Goal: Task Accomplishment & Management: Manage account settings

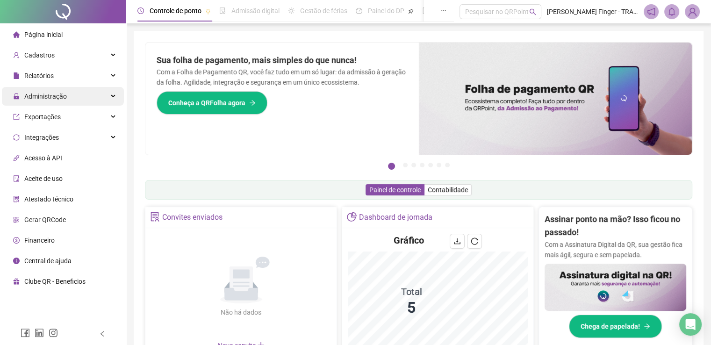
click at [50, 100] on span "Administração" at bounding box center [40, 96] width 54 height 19
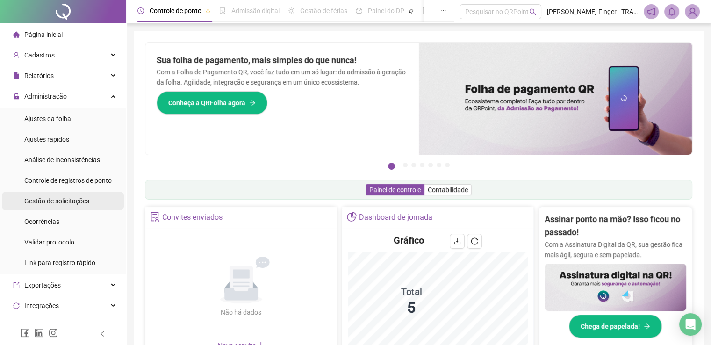
click at [60, 199] on span "Gestão de solicitações" at bounding box center [56, 200] width 65 height 7
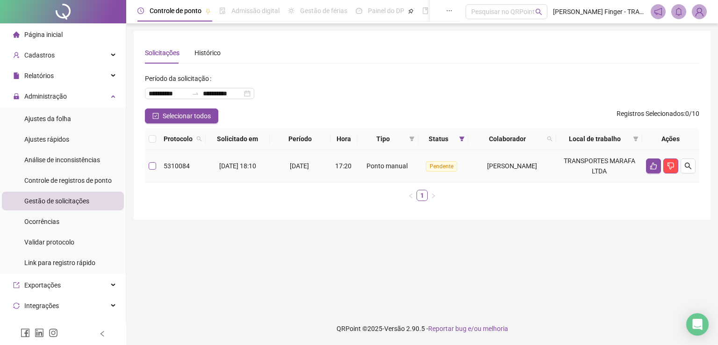
click at [149, 171] on label at bounding box center [152, 166] width 7 height 10
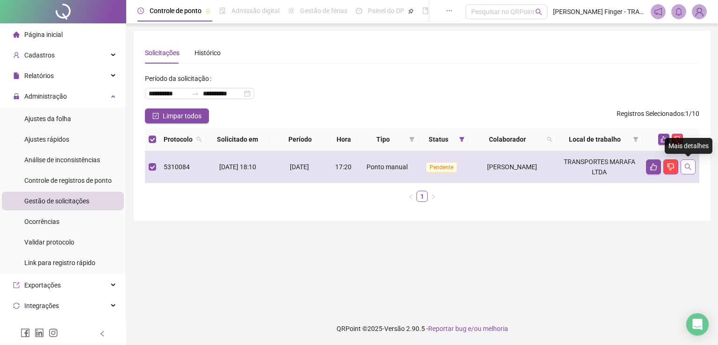
click at [690, 168] on icon "search" at bounding box center [687, 166] width 7 height 7
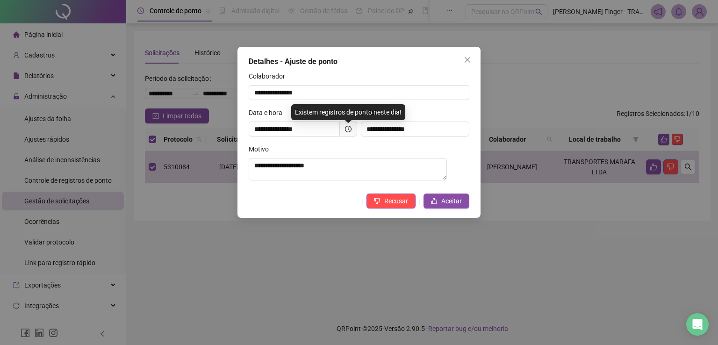
click at [437, 118] on div "Solicitado em" at bounding box center [415, 114] width 108 height 14
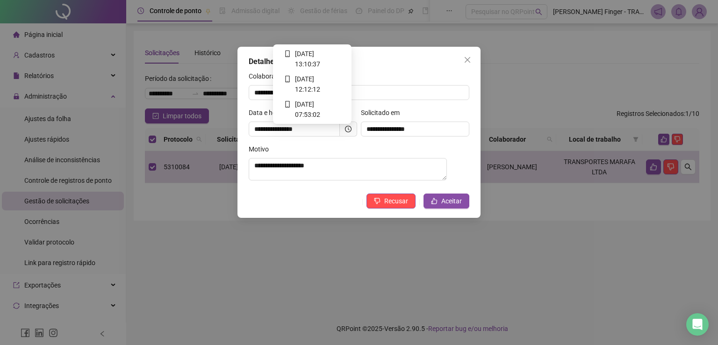
click at [348, 128] on icon "clock-circle" at bounding box center [348, 129] width 7 height 7
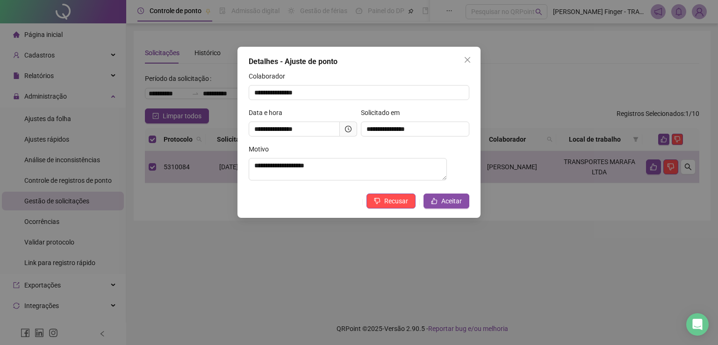
click at [442, 118] on div "Solicitado em" at bounding box center [415, 114] width 108 height 14
click at [455, 208] on button "Aceitar" at bounding box center [446, 200] width 46 height 15
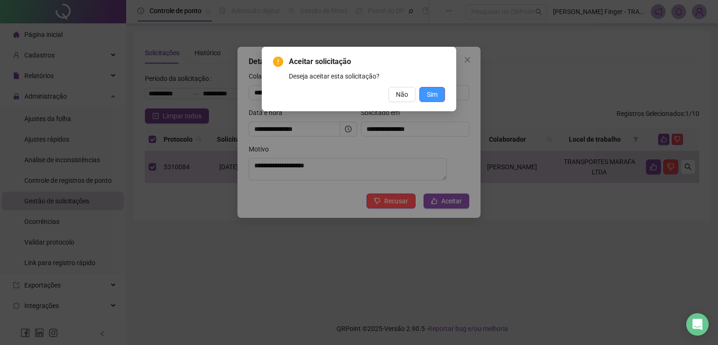
click at [439, 97] on button "Sim" at bounding box center [432, 94] width 26 height 15
